Goal: Information Seeking & Learning: Learn about a topic

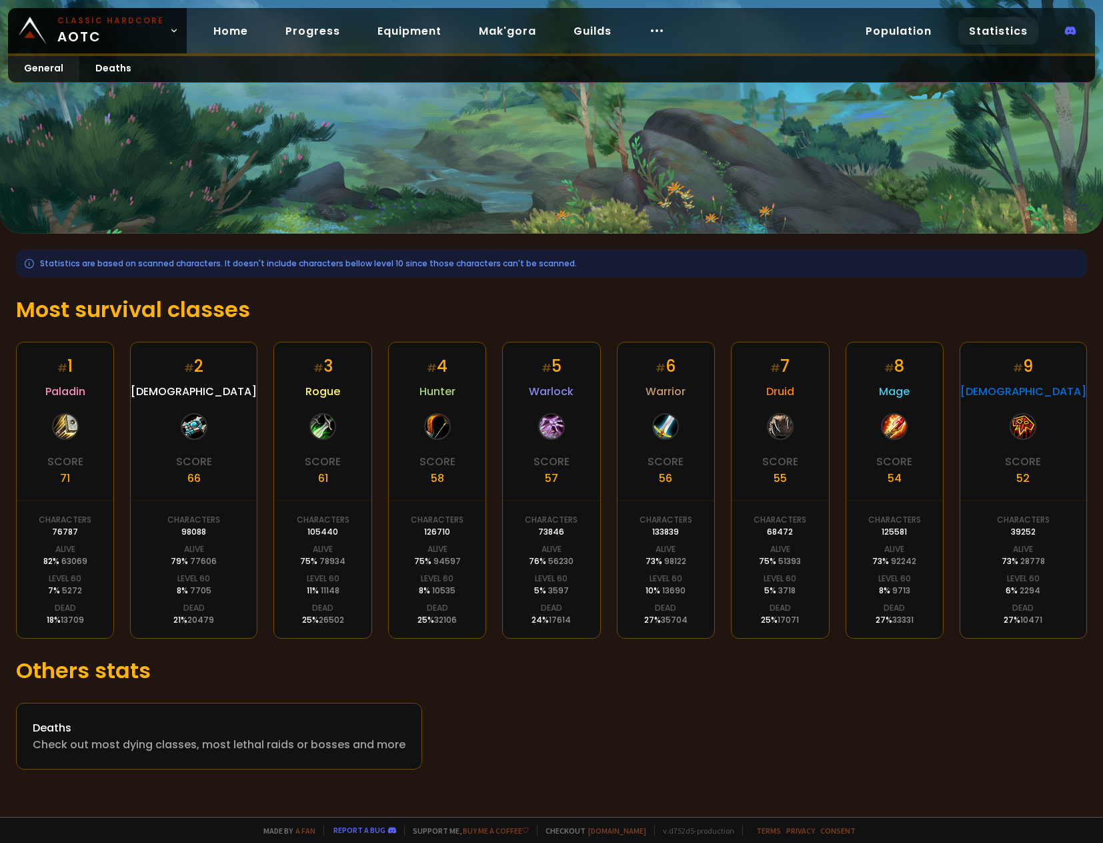
click at [585, 592] on div "# 5 Warlock Score 57 Characters 73846 Alive 76 % 56230 Level 60 5 % 3597 Dead 2…" at bounding box center [551, 490] width 98 height 297
click at [171, 747] on div "Check out most dying classes, most lethal raids or bosses and more" at bounding box center [219, 744] width 373 height 17
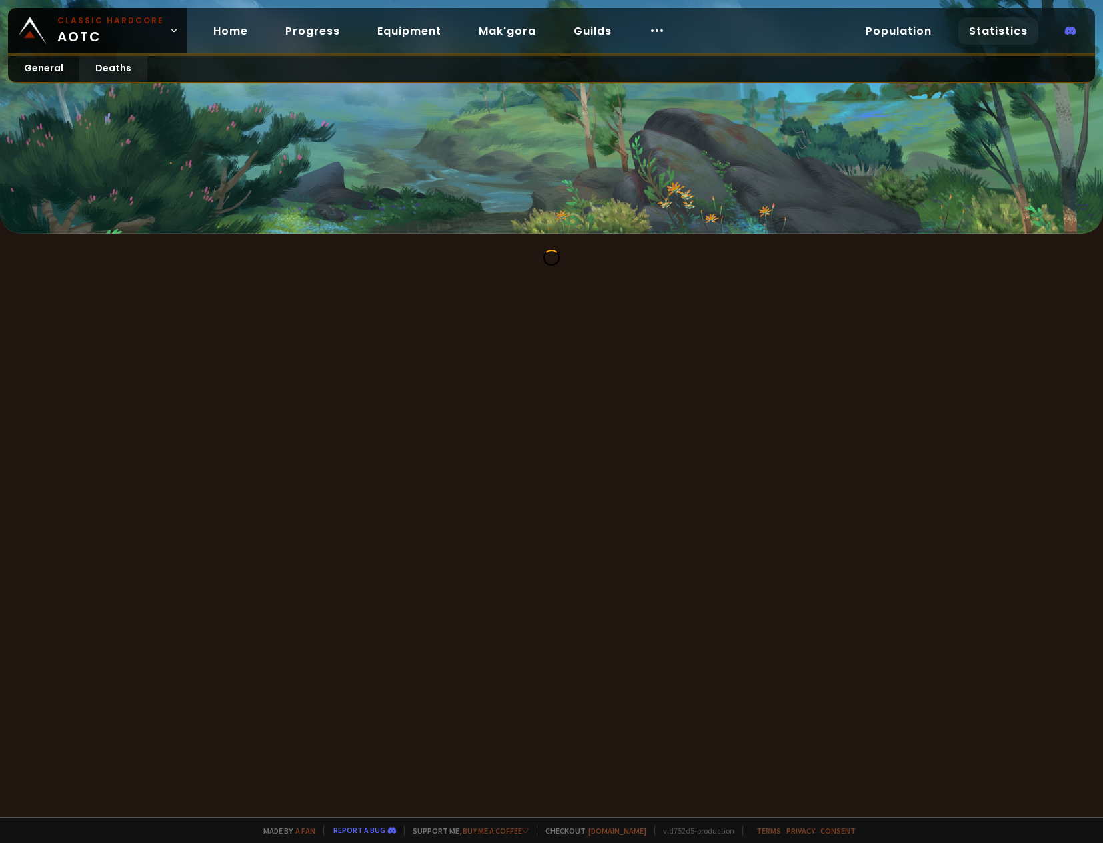
click at [488, 561] on div at bounding box center [551, 408] width 1103 height 817
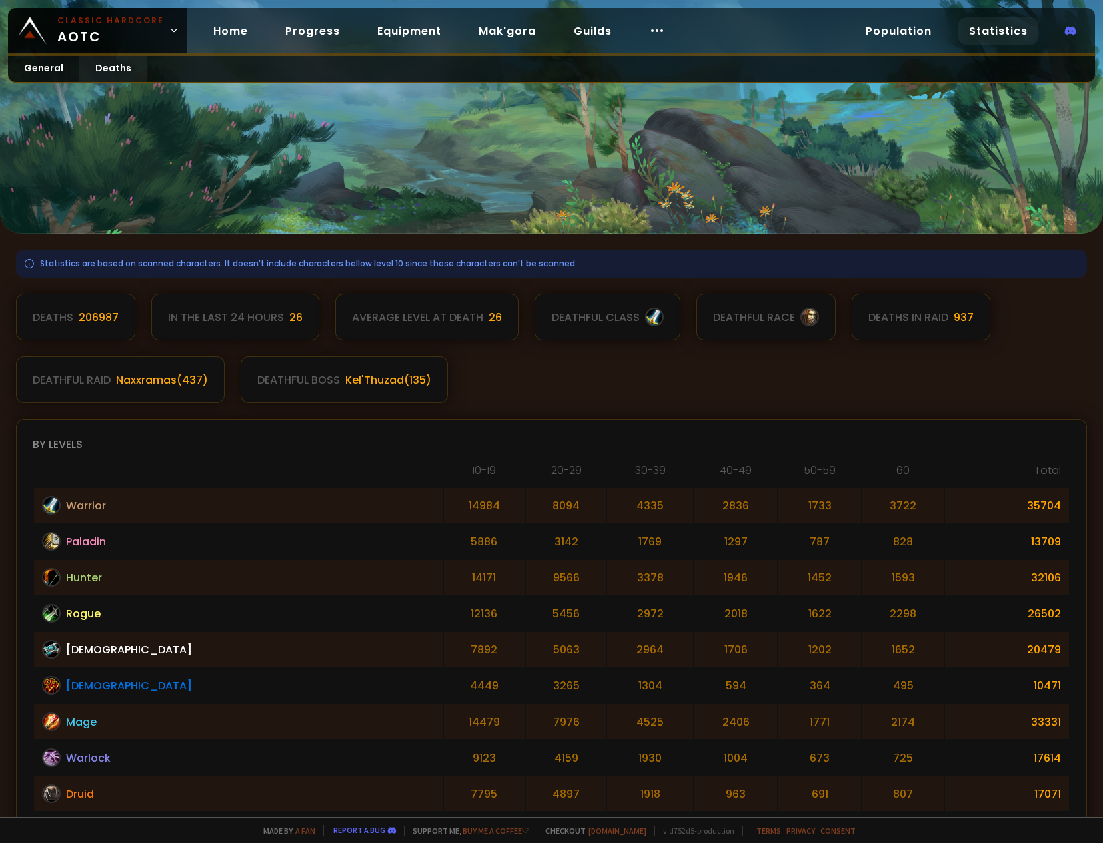
click at [395, 437] on div "By levels" at bounding box center [552, 444] width 1038 height 17
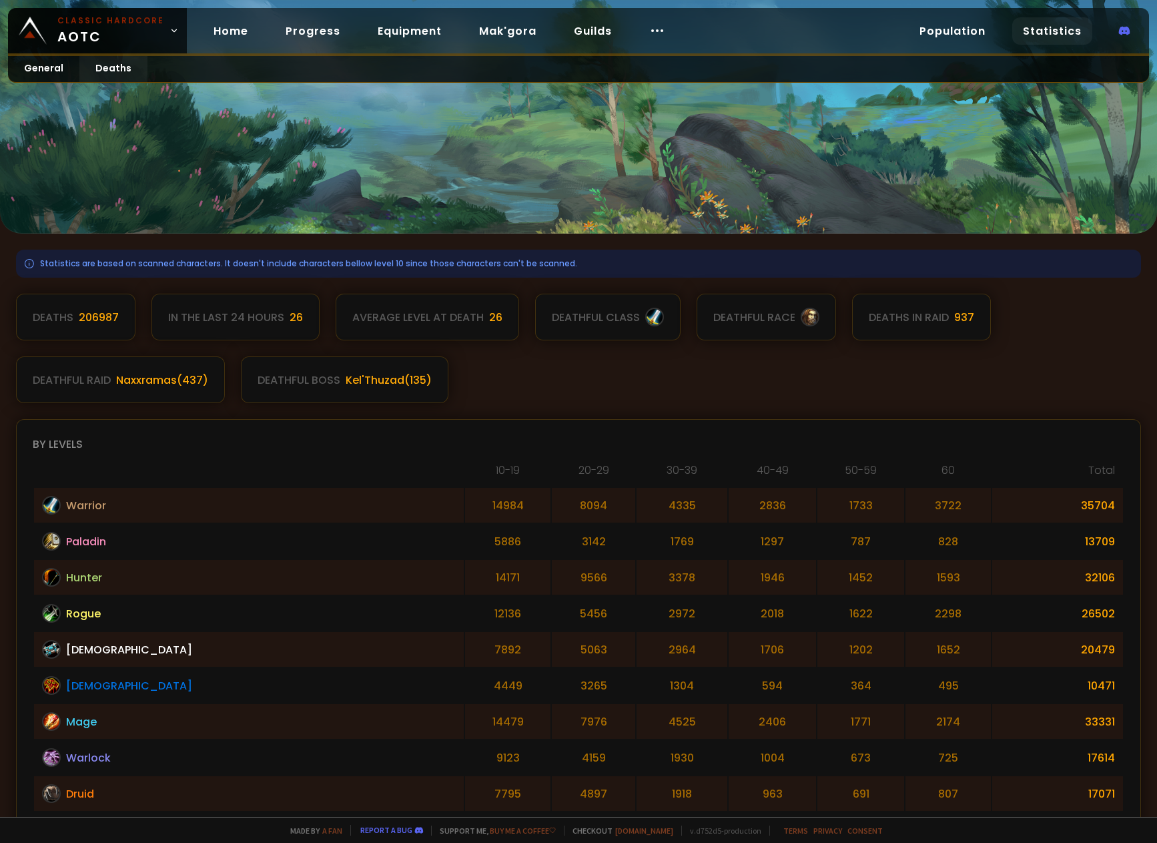
click at [905, 688] on td "495" at bounding box center [947, 685] width 85 height 35
drag, startPoint x: 900, startPoint y: 688, endPoint x: 329, endPoint y: 697, distance: 571.1
click at [329, 697] on tr "Shaman 4449 3265 1304 594 364 495 10471" at bounding box center [578, 685] width 1089 height 35
click at [145, 378] on div "Naxxramas ( 437 )" at bounding box center [162, 380] width 92 height 17
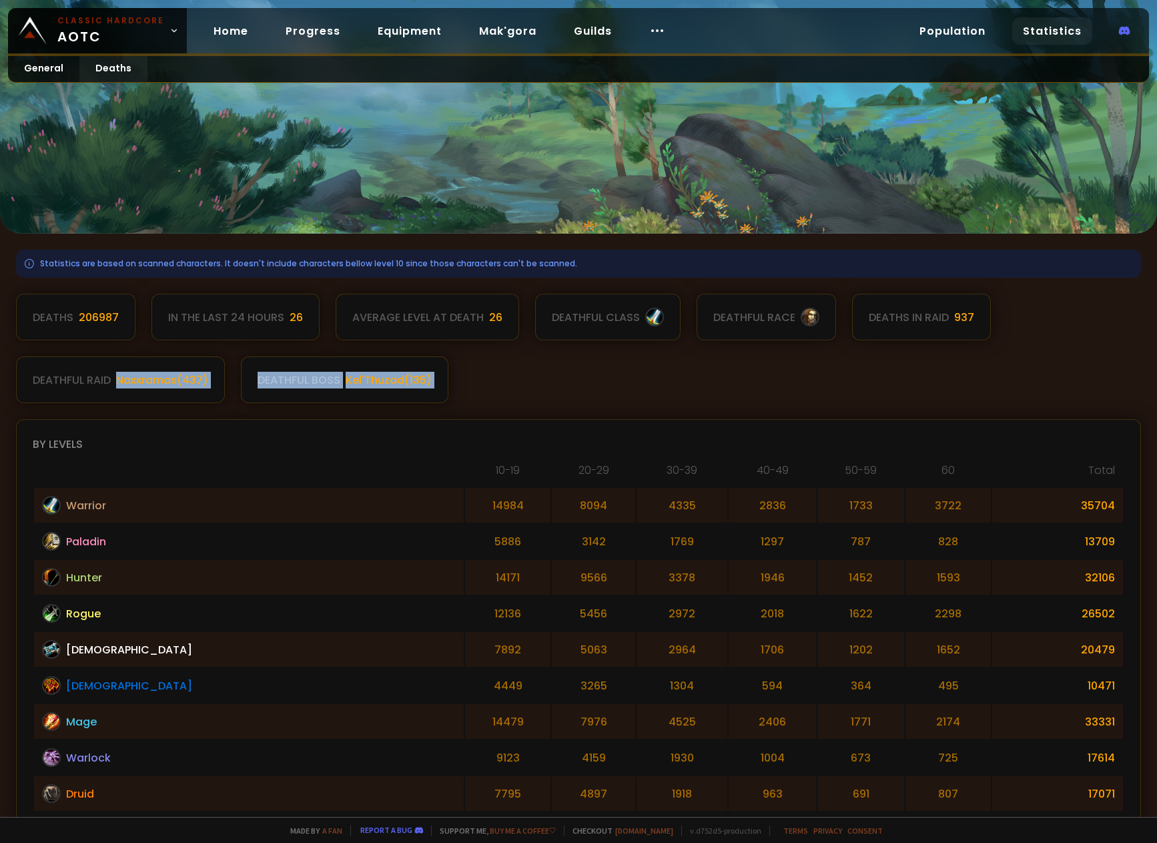
drag, startPoint x: 145, startPoint y: 378, endPoint x: 496, endPoint y: 382, distance: 351.6
click at [461, 382] on div "Deaths 206987 In the last 24 hours 26 Average level at death 26 deathful class …" at bounding box center [578, 348] width 1125 height 109
click at [508, 382] on div "Deaths 206987 In the last 24 hours 26 Average level at death 26 deathful class …" at bounding box center [578, 348] width 1125 height 109
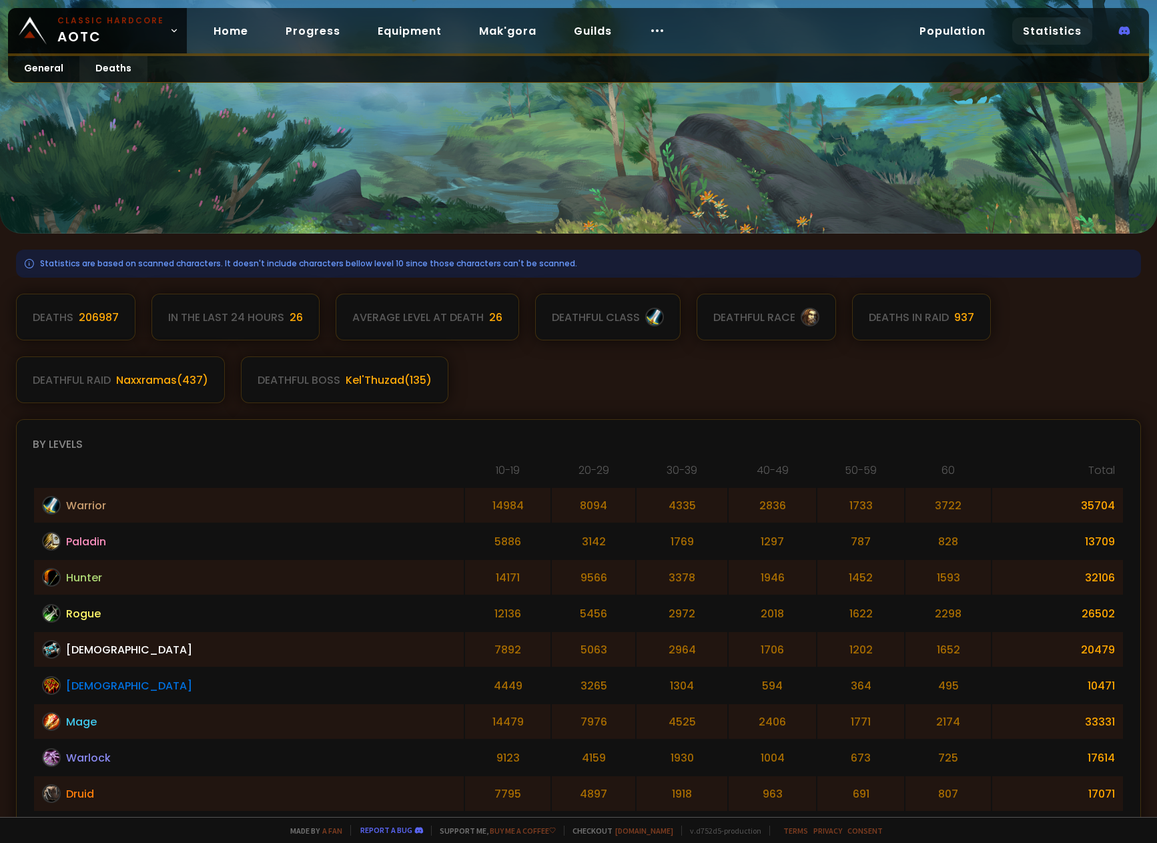
drag, startPoint x: 678, startPoint y: 728, endPoint x: 668, endPoint y: 386, distance: 342.4
click at [406, 37] on link "Equipment" at bounding box center [409, 30] width 85 height 27
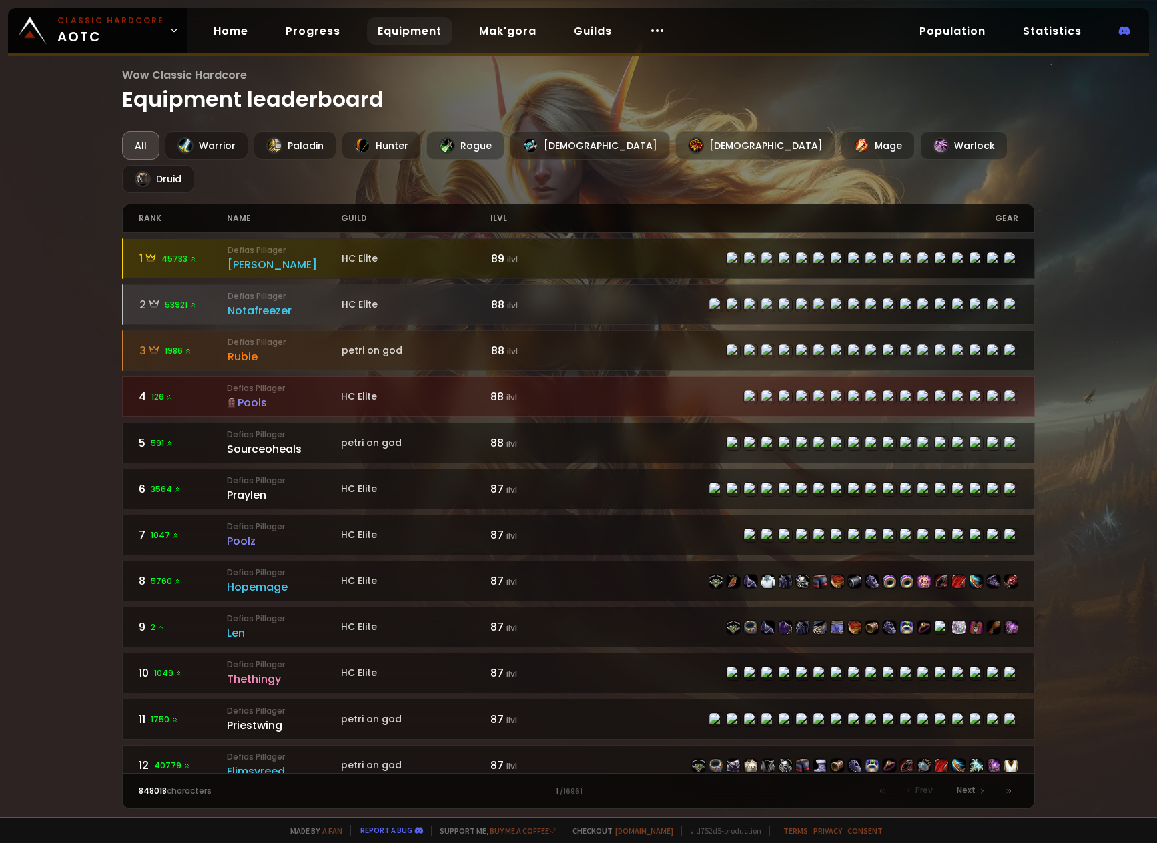
click at [252, 244] on small "Defias Pillager" at bounding box center [284, 250] width 114 height 12
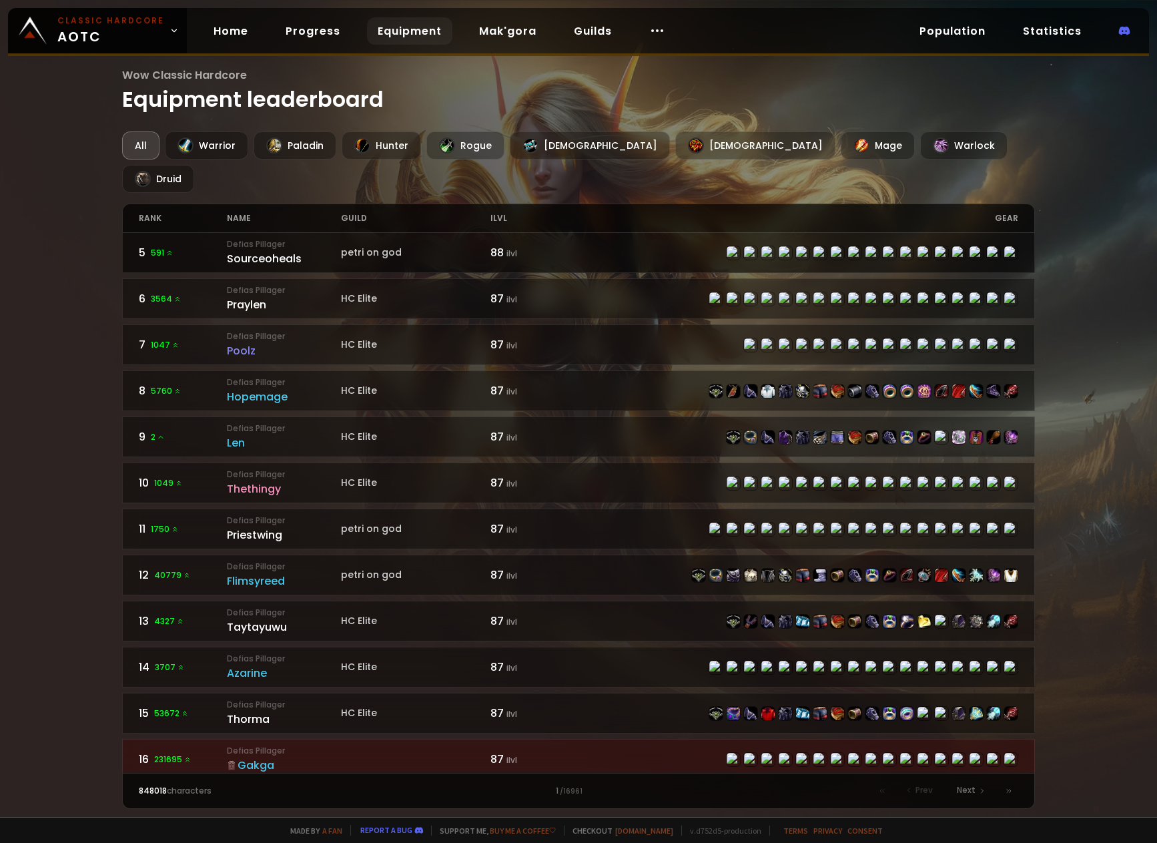
scroll to position [334, 0]
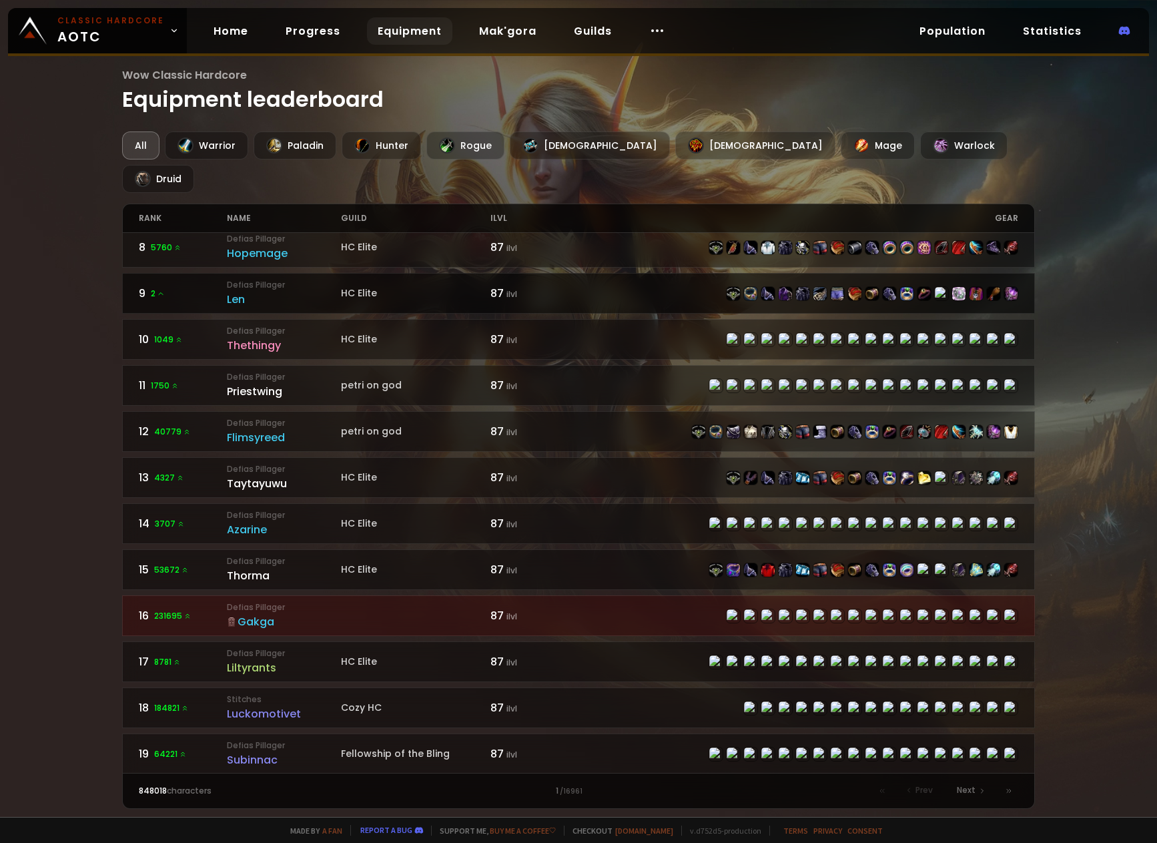
click at [242, 291] on div "Len" at bounding box center [284, 299] width 114 height 17
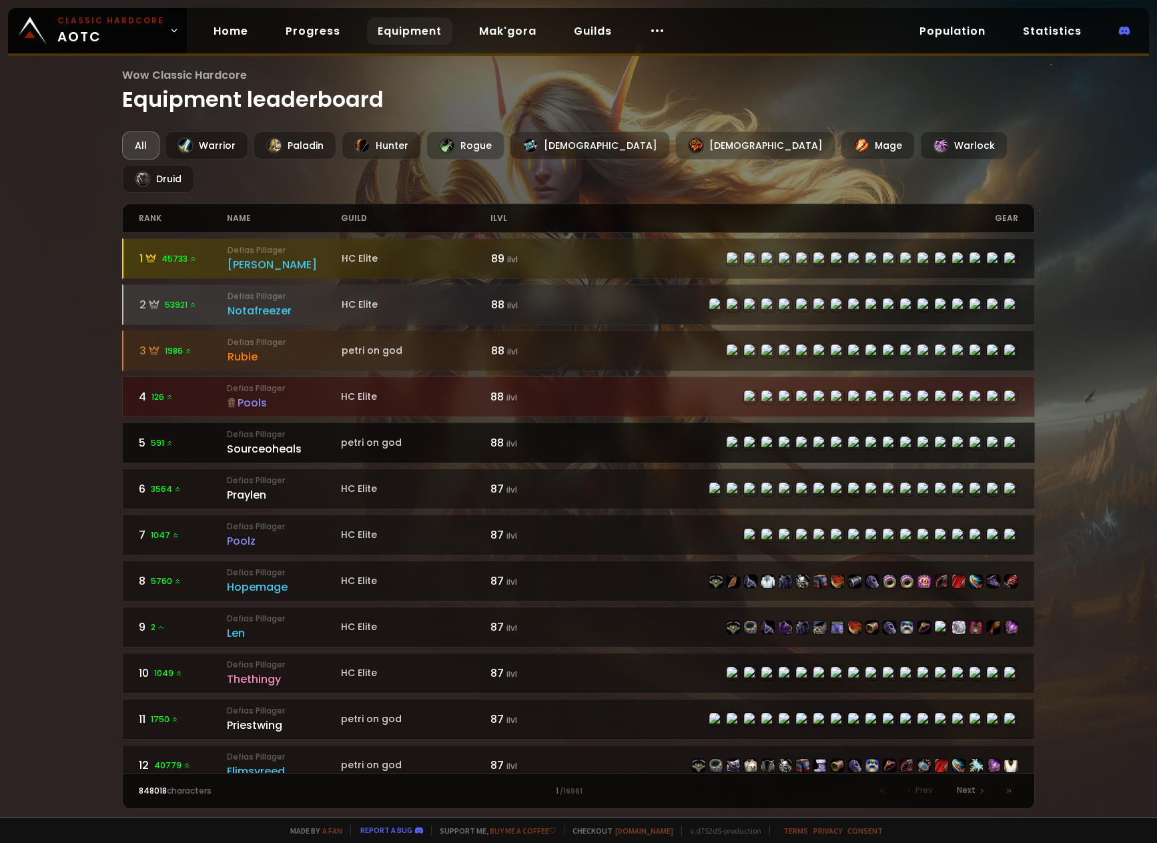
click at [274, 440] on div "Sourceoheals" at bounding box center [284, 448] width 114 height 17
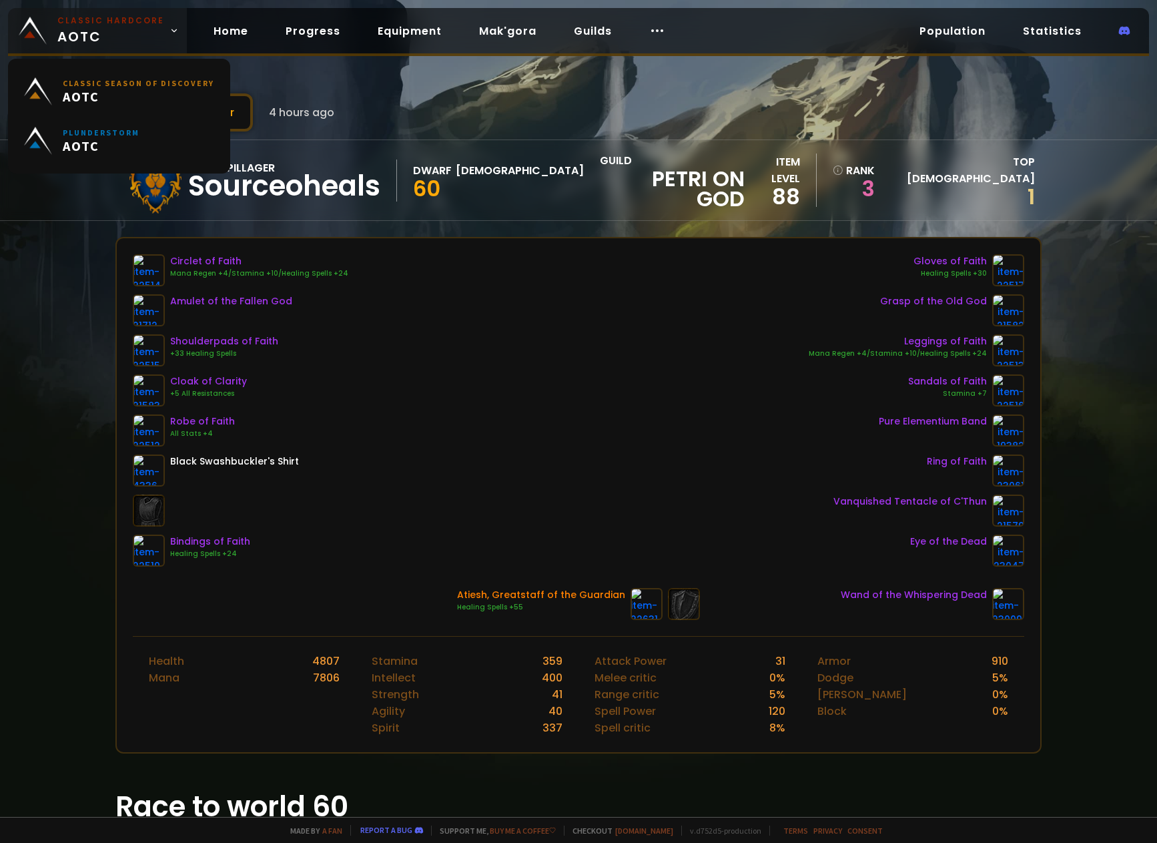
click at [75, 34] on span "Classic Hardcore AOTC" at bounding box center [110, 31] width 107 height 32
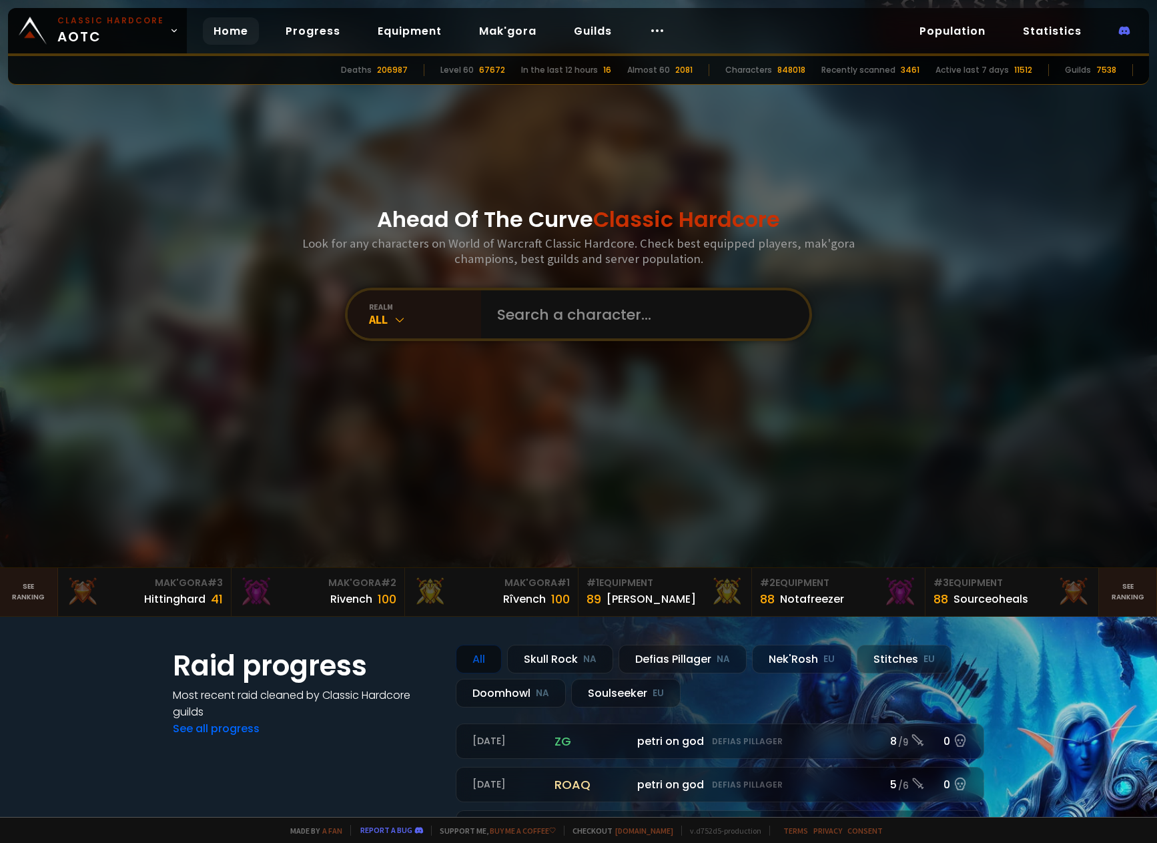
scroll to position [1409, 0]
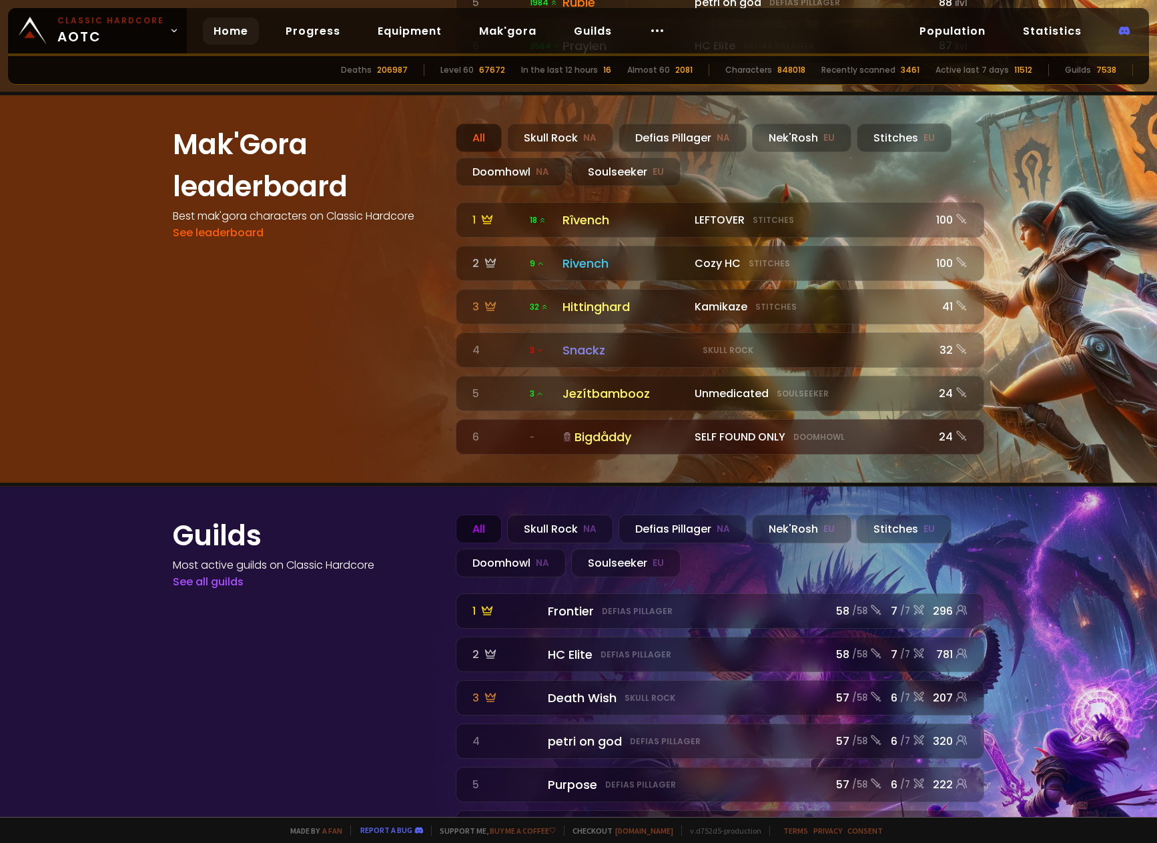
drag, startPoint x: 354, startPoint y: 185, endPoint x: 323, endPoint y: 531, distance: 347.6
drag, startPoint x: 354, startPoint y: 295, endPoint x: 272, endPoint y: 736, distance: 449.2
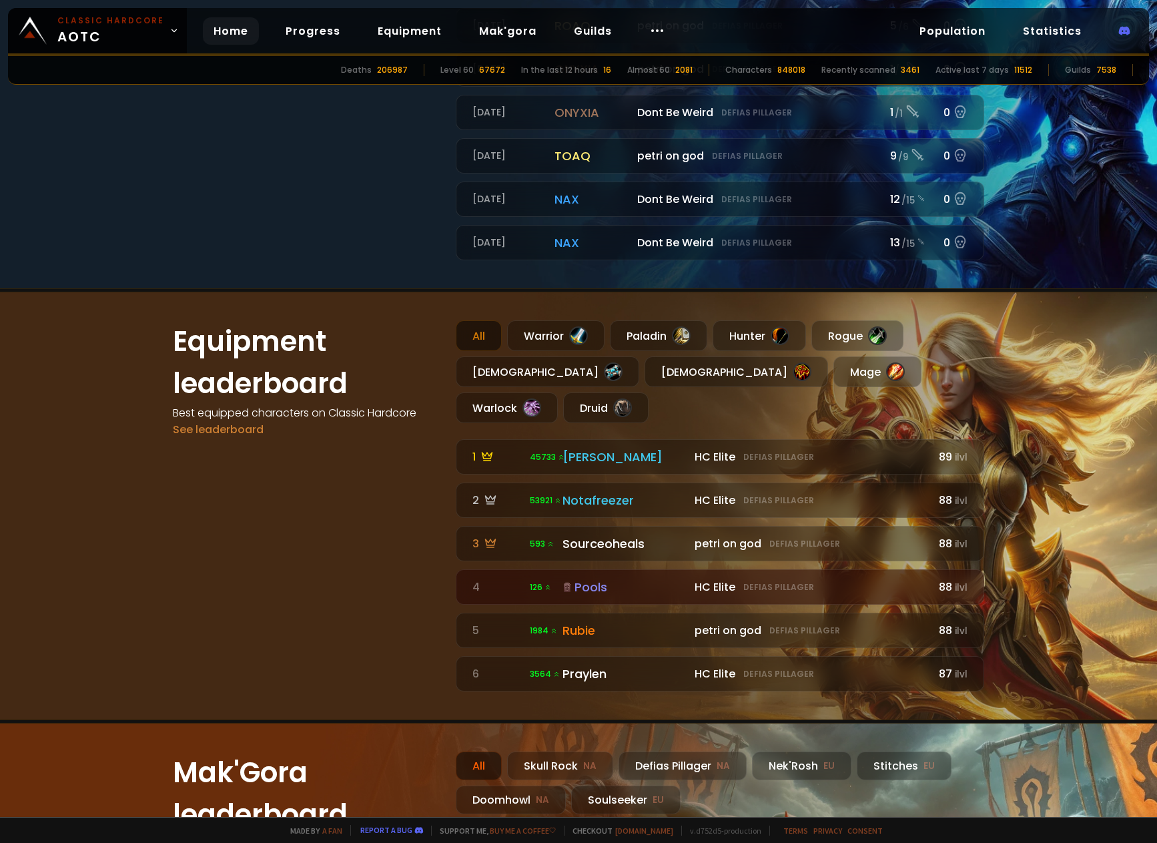
scroll to position [0, 0]
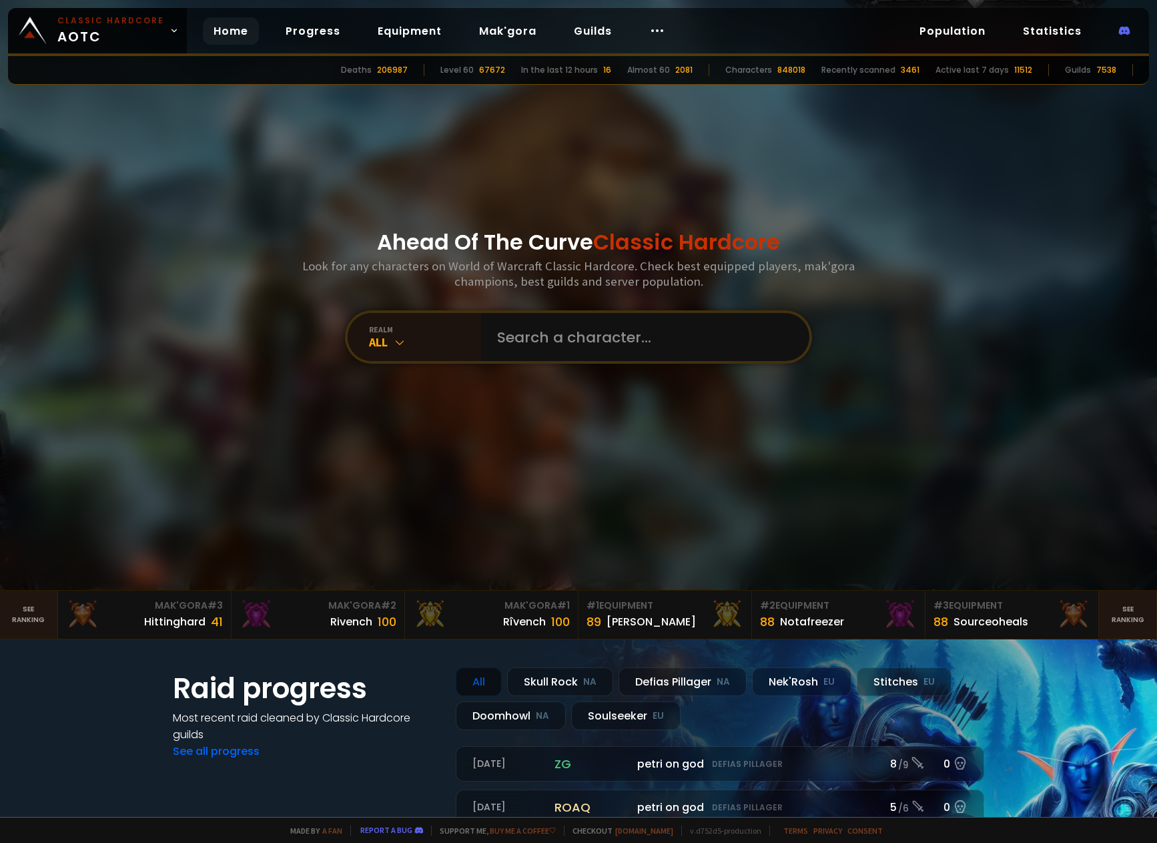
drag, startPoint x: 699, startPoint y: 533, endPoint x: 730, endPoint y: -51, distance: 585.2
click at [886, 624] on div at bounding box center [900, 614] width 28 height 28
click at [491, 627] on div "Rîvench 100" at bounding box center [491, 621] width 157 height 18
click at [381, 608] on span "# 2" at bounding box center [388, 604] width 15 height 13
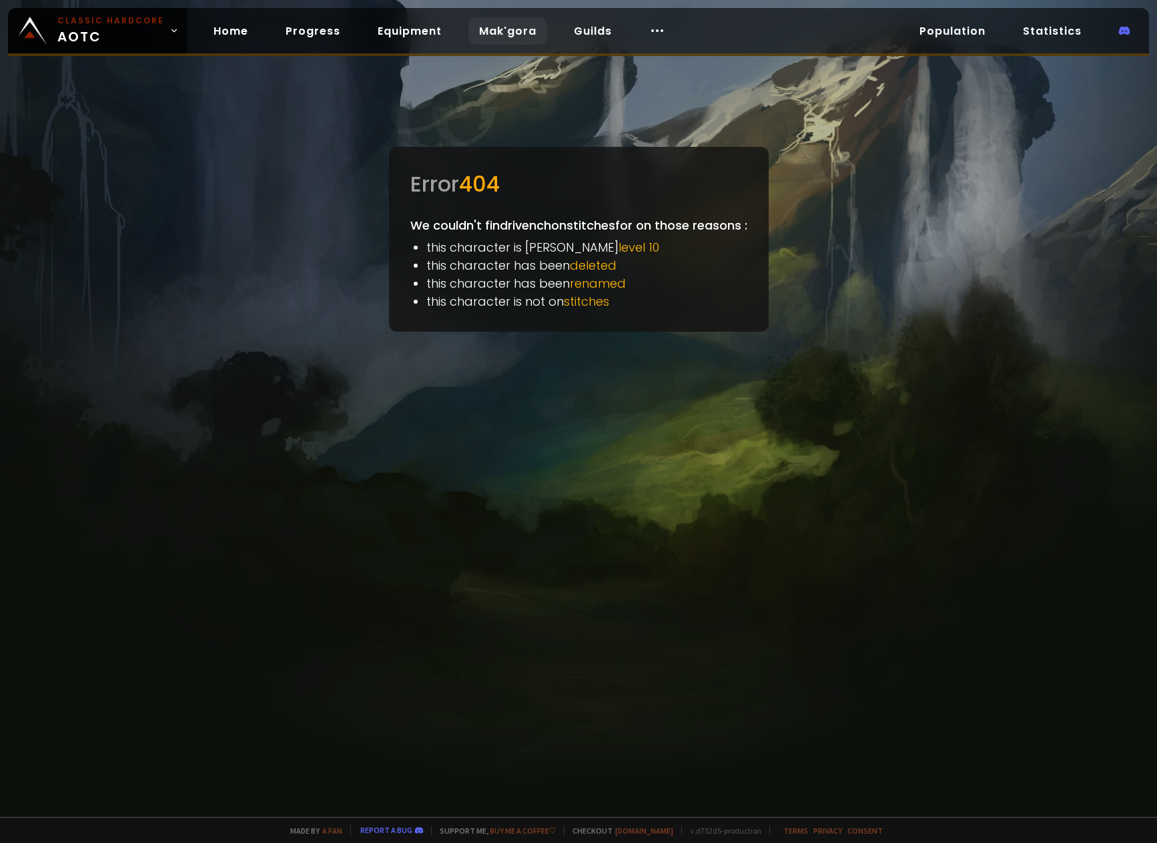
click at [499, 29] on link "Mak'gora" at bounding box center [507, 30] width 79 height 27
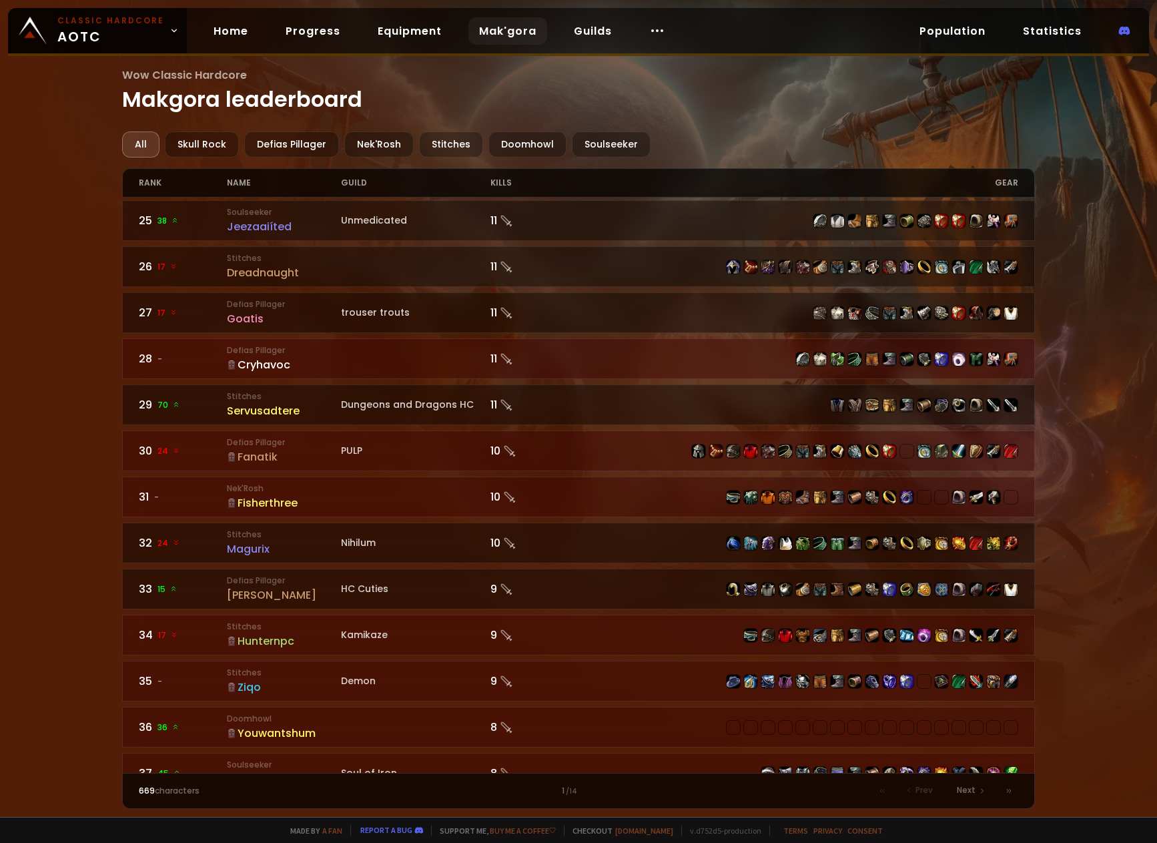
scroll to position [1201, 0]
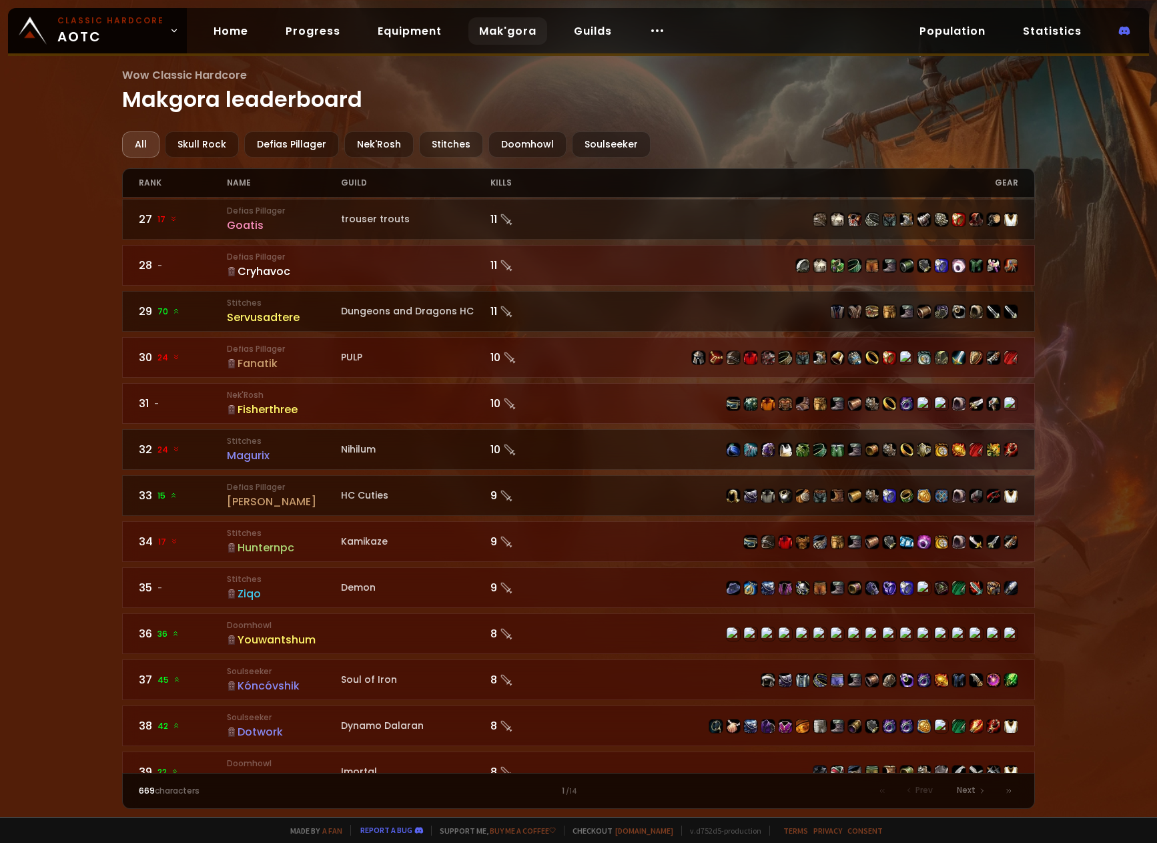
drag, startPoint x: 74, startPoint y: 619, endPoint x: 63, endPoint y: 240, distance: 379.1
drag, startPoint x: 191, startPoint y: 459, endPoint x: 103, endPoint y: 284, distance: 196.0
click at [318, 34] on link "Progress" at bounding box center [313, 30] width 76 height 27
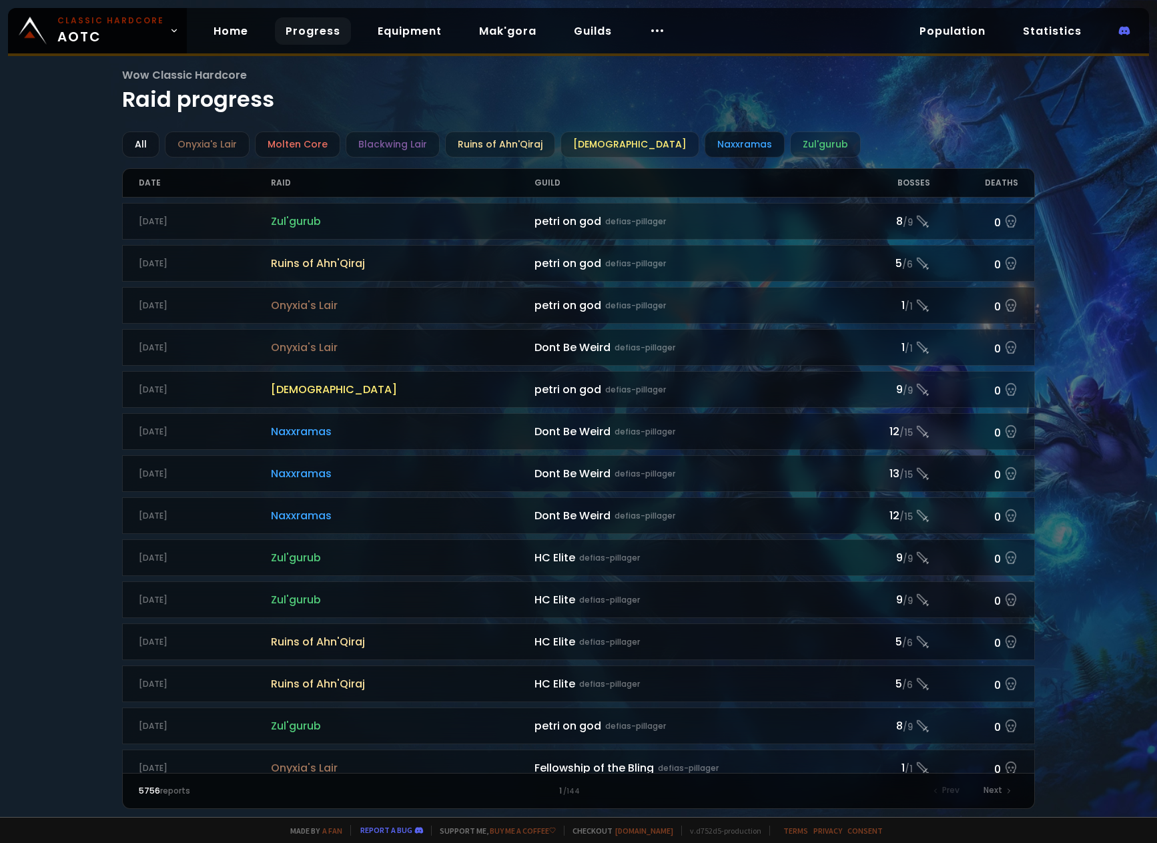
click at [711, 152] on div "Naxxramas" at bounding box center [744, 144] width 80 height 26
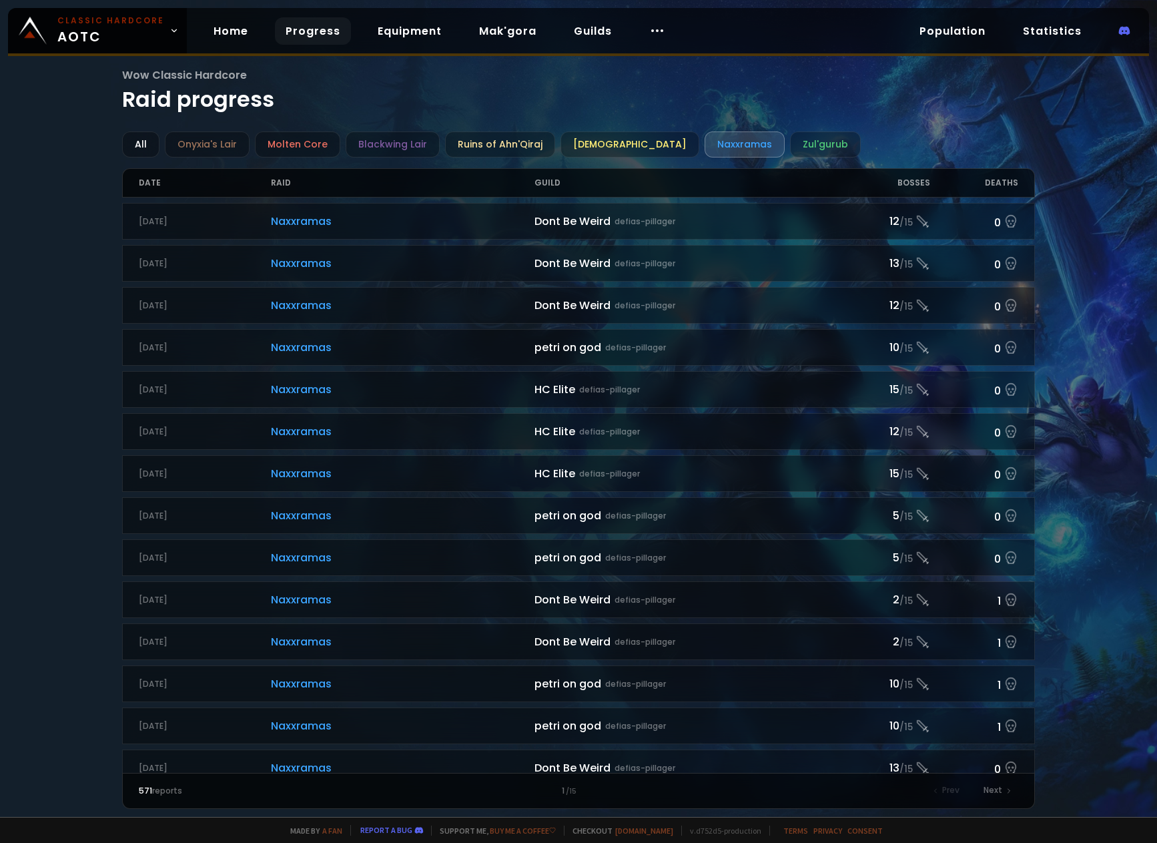
click at [704, 147] on div "Naxxramas" at bounding box center [744, 144] width 80 height 26
click at [625, 146] on div "[DEMOGRAPHIC_DATA]" at bounding box center [629, 144] width 139 height 26
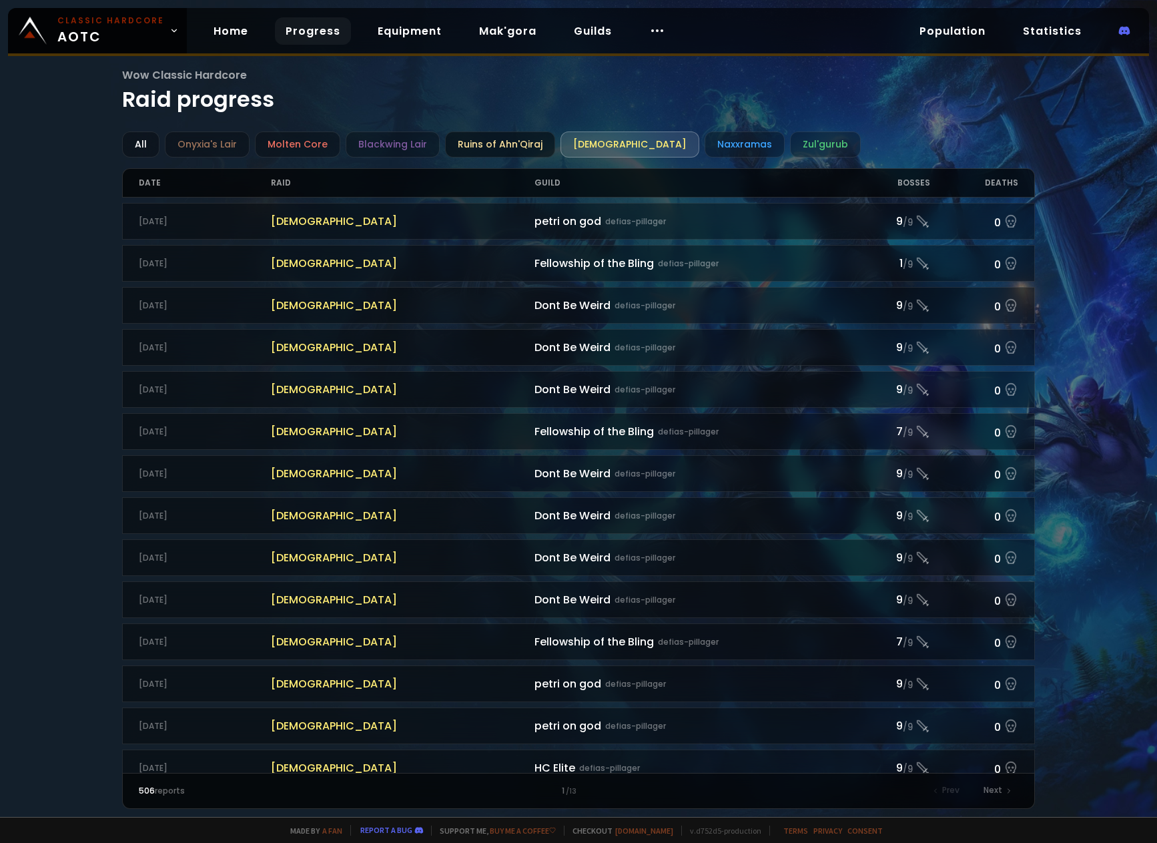
click at [480, 148] on div "Ruins of Ahn'Qiraj" at bounding box center [500, 144] width 110 height 26
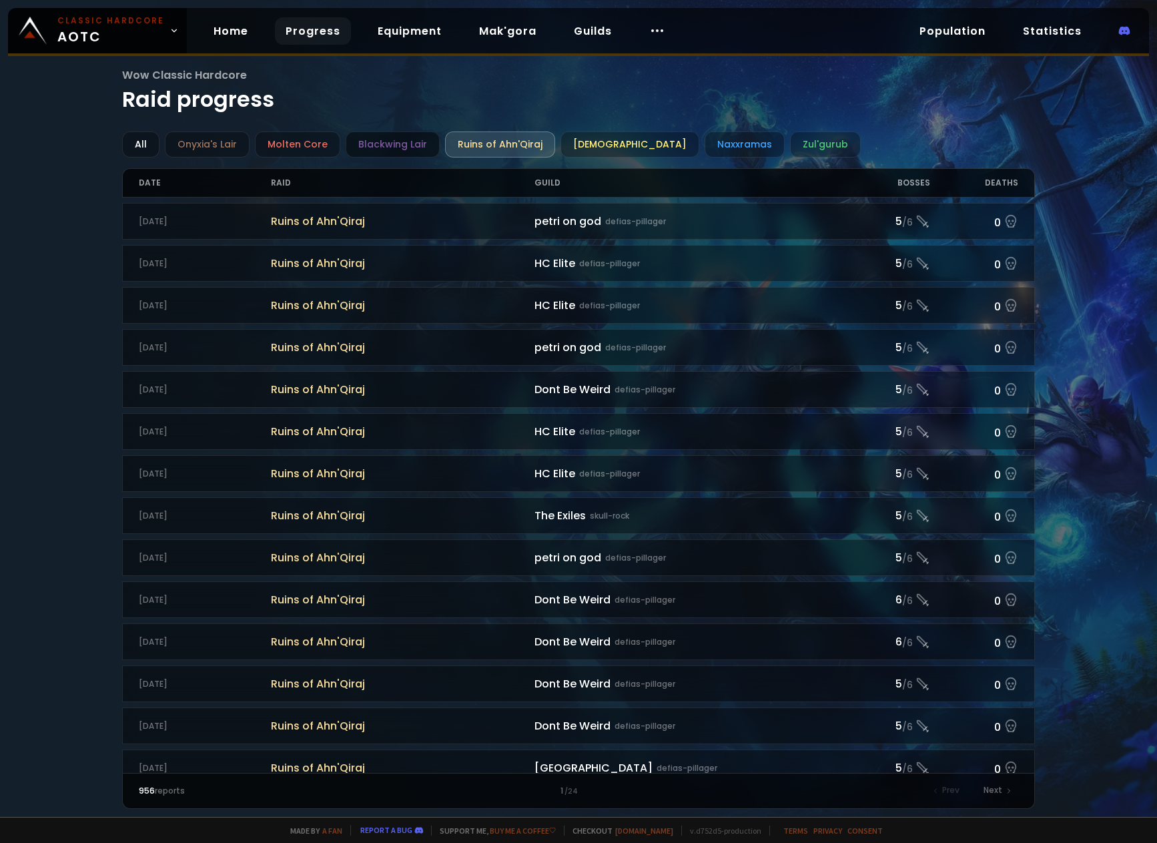
click at [411, 147] on div "Blackwing Lair" at bounding box center [393, 144] width 94 height 26
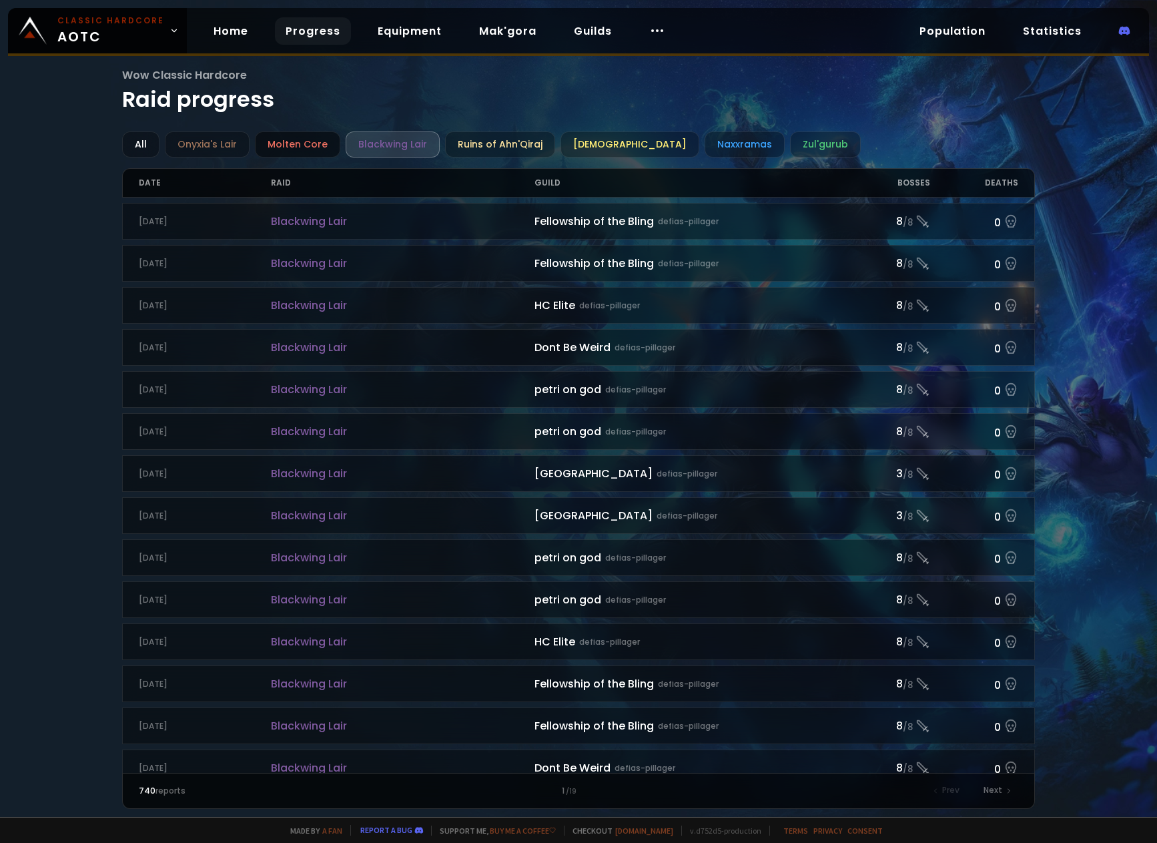
click at [296, 152] on div "Molten Core" at bounding box center [297, 144] width 85 height 26
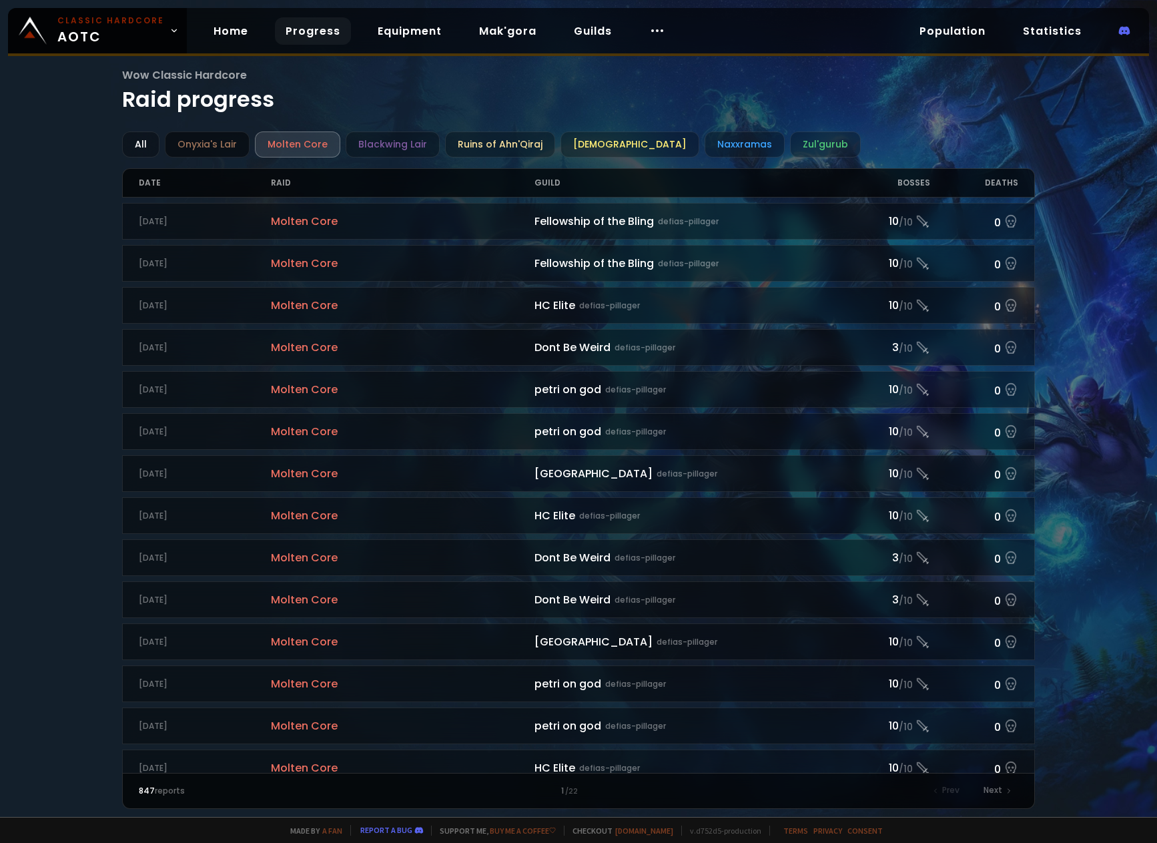
click at [239, 148] on div "Onyxia's Lair" at bounding box center [207, 144] width 85 height 26
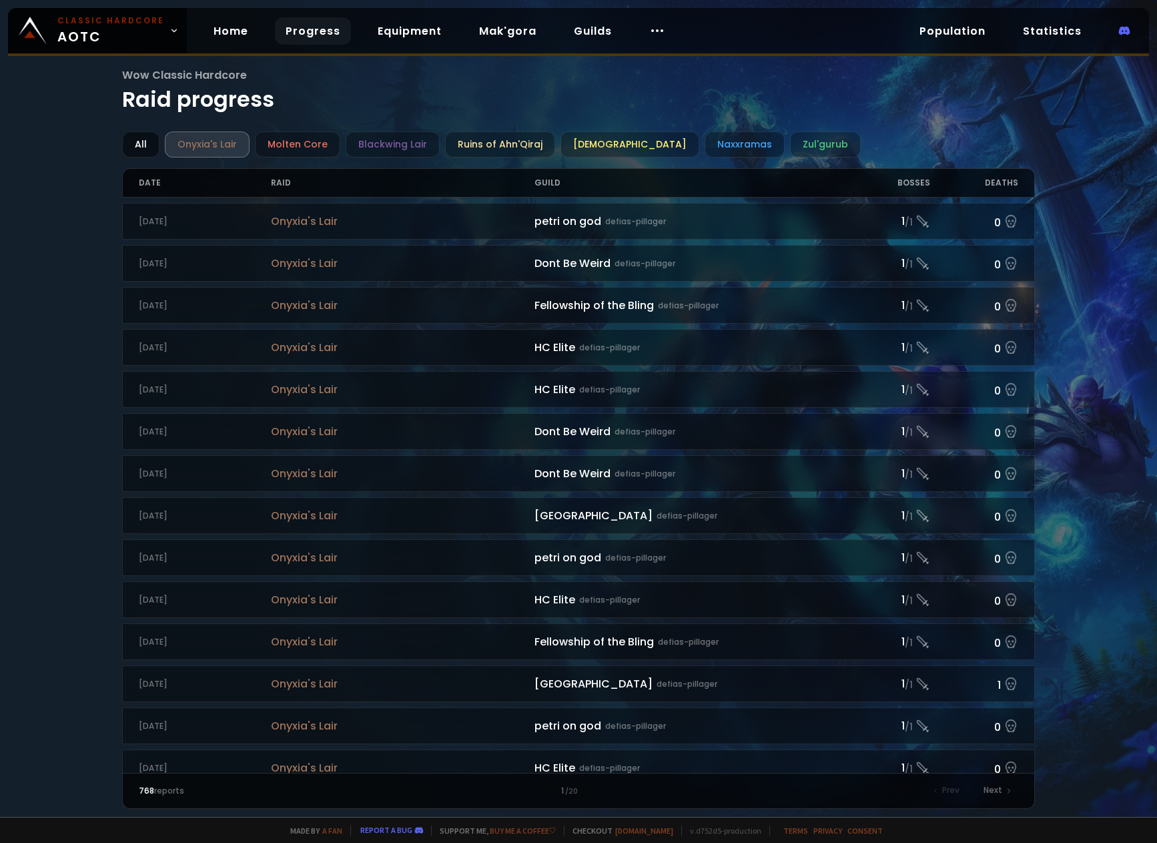
click at [141, 145] on div "All" at bounding box center [140, 144] width 37 height 26
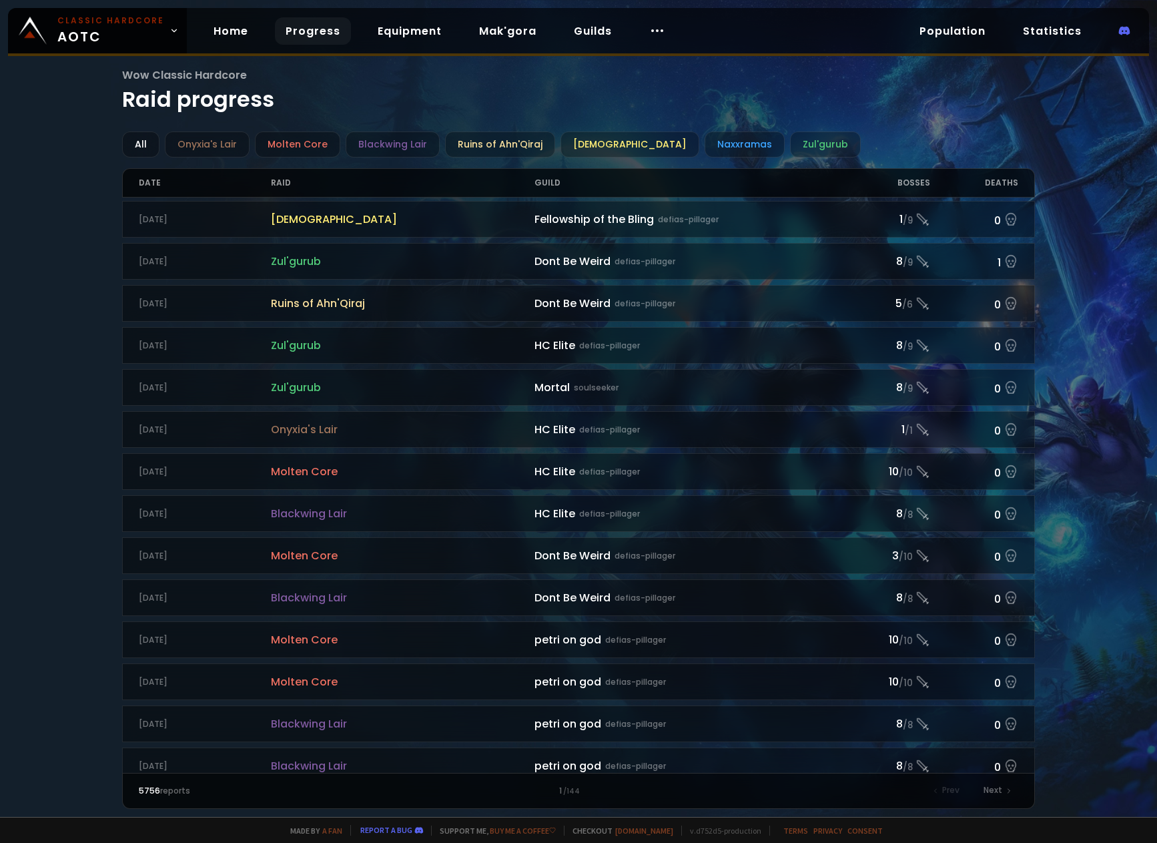
scroll to position [1111, 0]
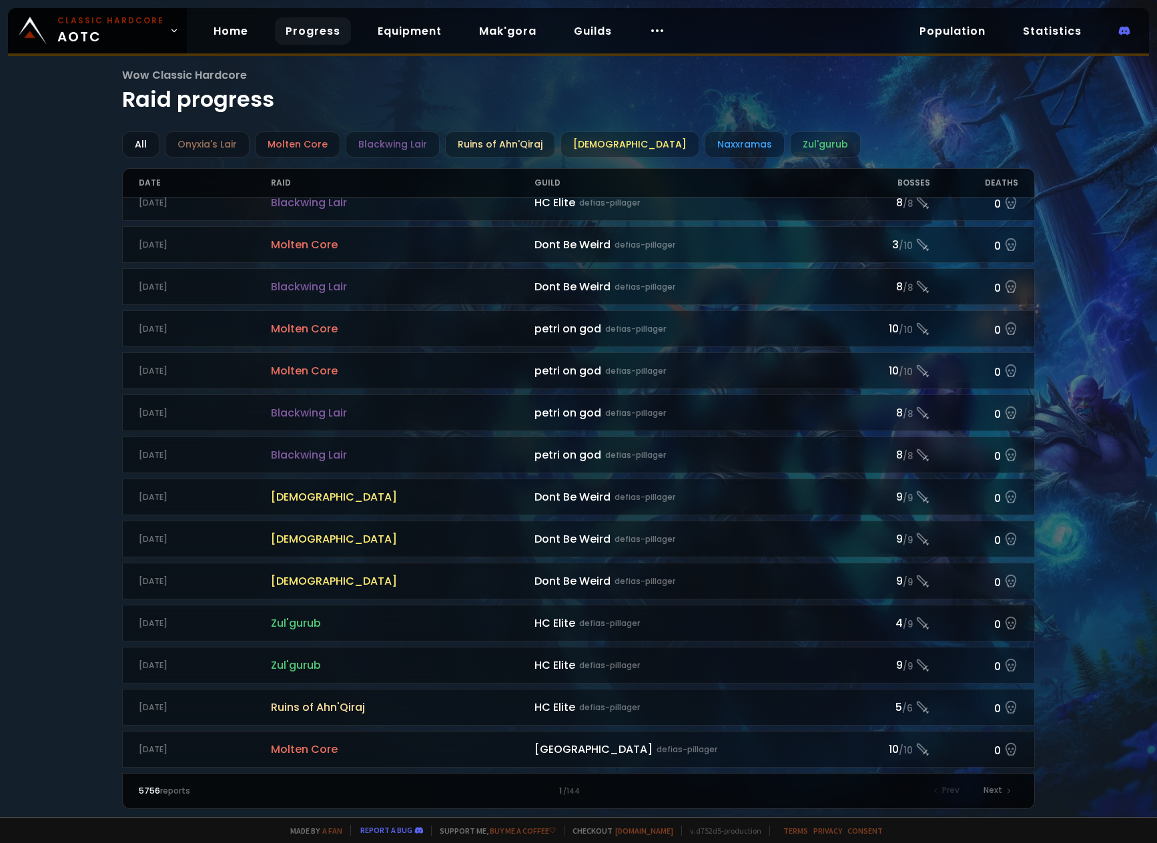
drag, startPoint x: 98, startPoint y: 734, endPoint x: 53, endPoint y: 366, distance: 370.9
click at [1012, 795] on div "Next" at bounding box center [996, 790] width 43 height 19
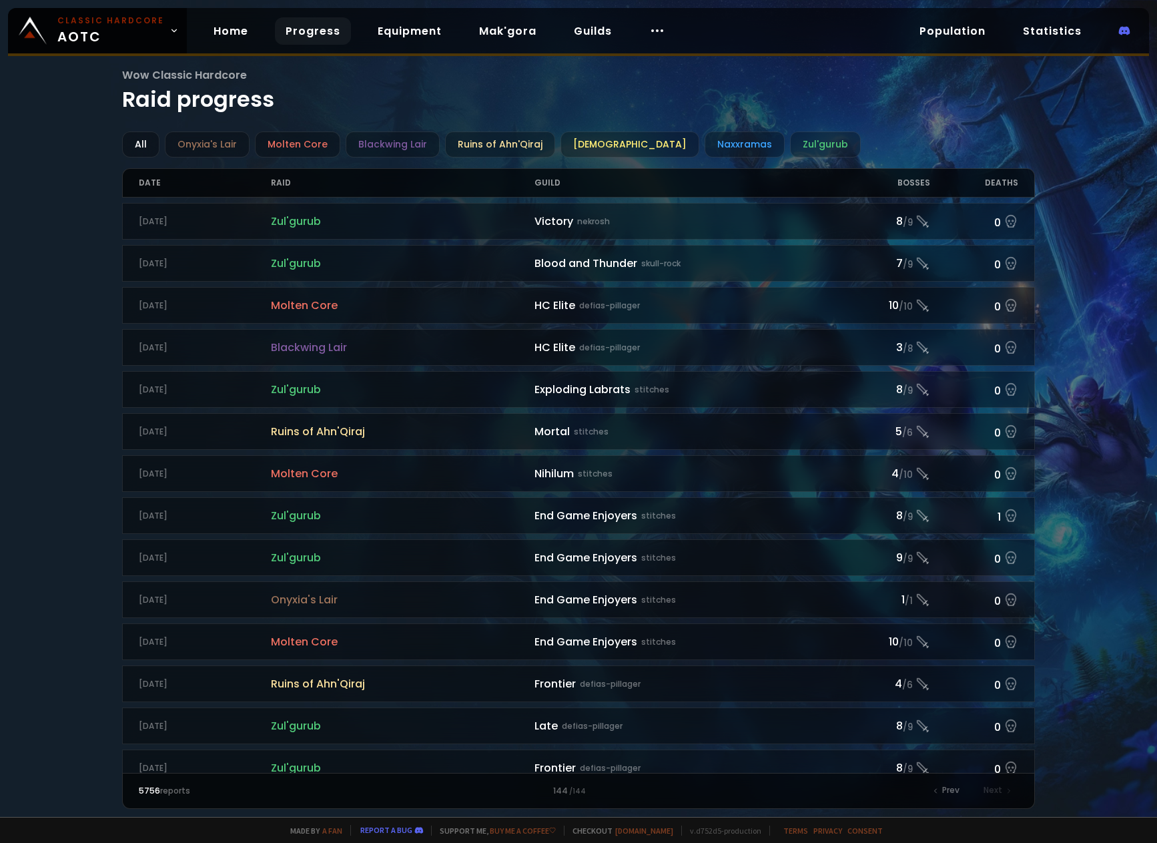
drag, startPoint x: 71, startPoint y: 215, endPoint x: 97, endPoint y: 448, distance: 234.3
drag, startPoint x: 142, startPoint y: 424, endPoint x: 193, endPoint y: 873, distance: 451.2
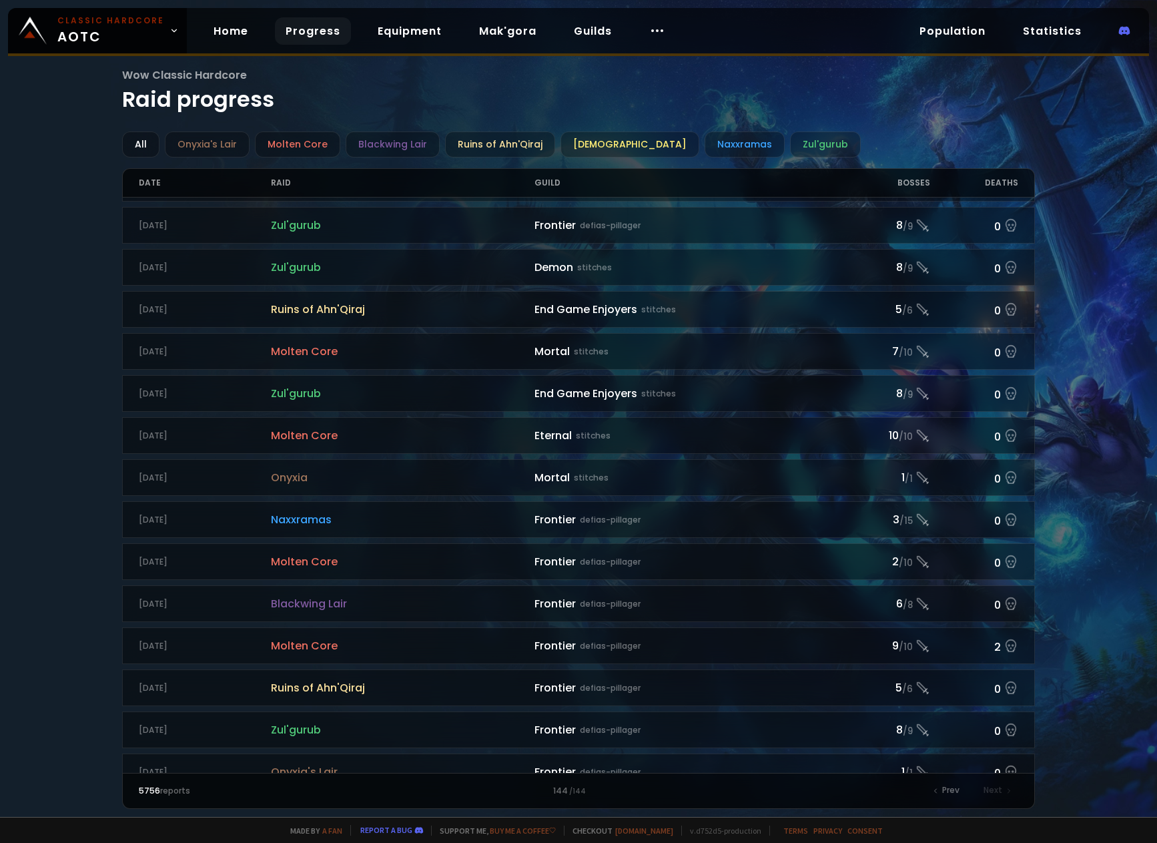
scroll to position [943, 0]
